Goal: Transaction & Acquisition: Purchase product/service

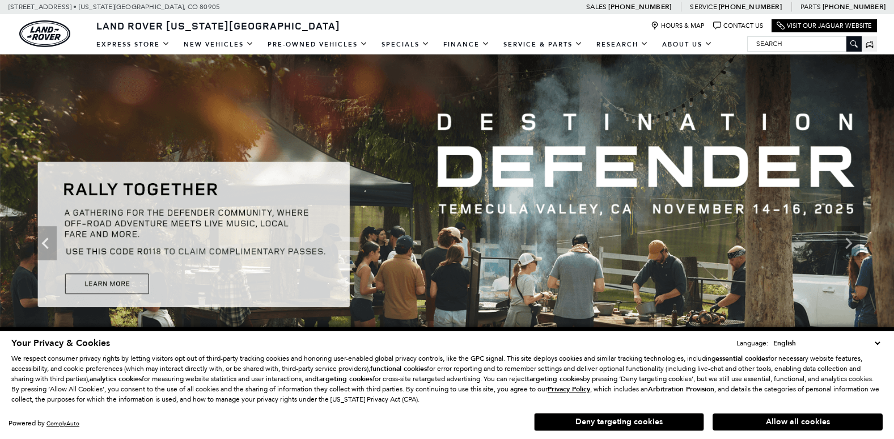
click at [772, 418] on button "Allow all cookies" at bounding box center [797, 421] width 170 height 17
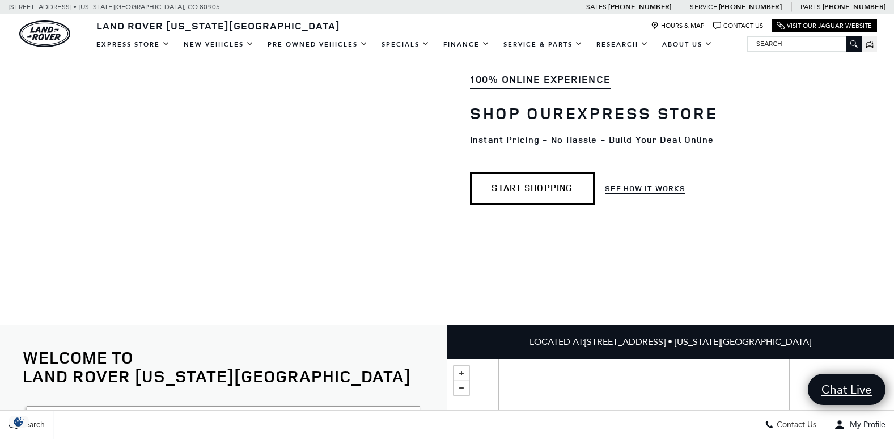
scroll to position [1124, 0]
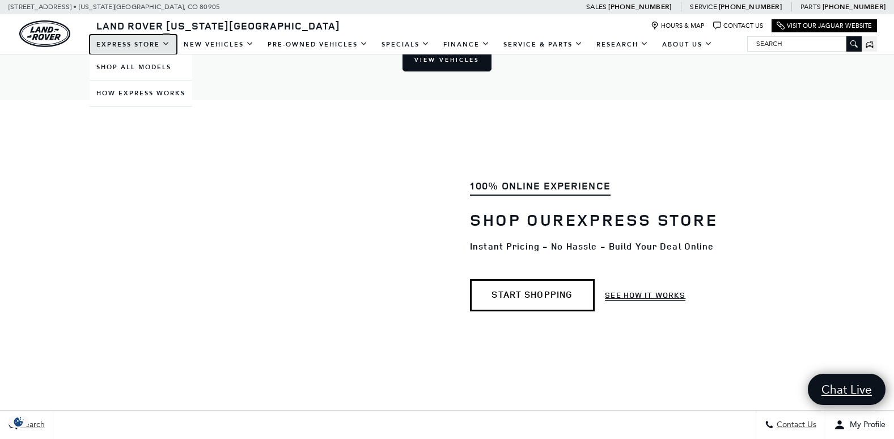
click at [148, 45] on link "EXPRESS STORE" at bounding box center [133, 45] width 87 height 20
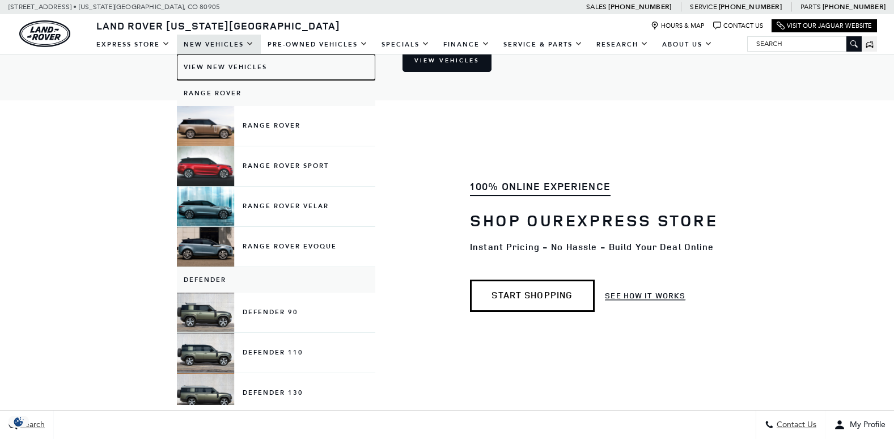
click at [261, 67] on link "View New Vehicles" at bounding box center [276, 66] width 198 height 25
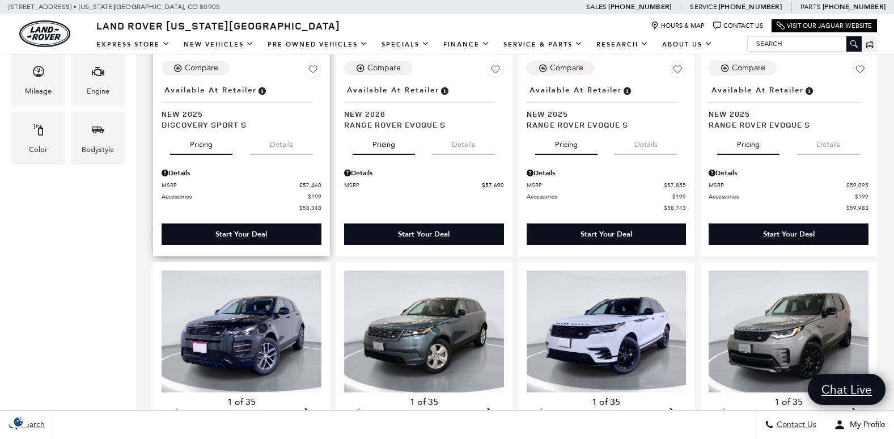
click at [300, 223] on div "Start Your Deal" at bounding box center [241, 234] width 160 height 22
